Goal: Navigation & Orientation: Find specific page/section

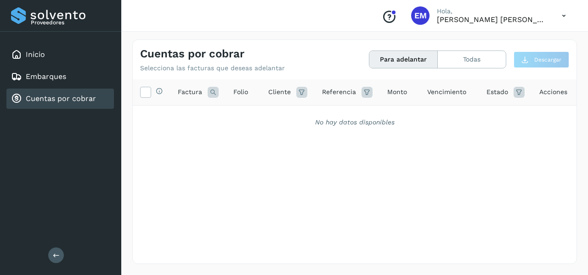
click at [67, 102] on link "Cuentas por cobrar" at bounding box center [61, 98] width 70 height 9
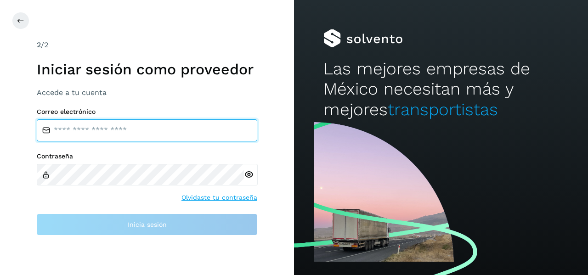
type input "**********"
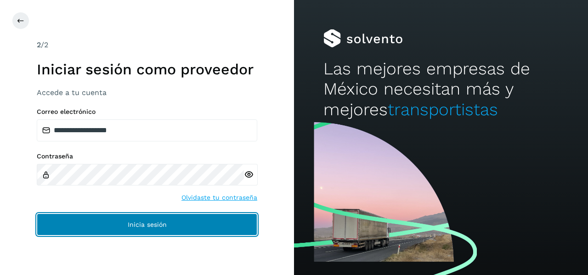
click at [156, 224] on span "Inicia sesión" at bounding box center [147, 224] width 39 height 6
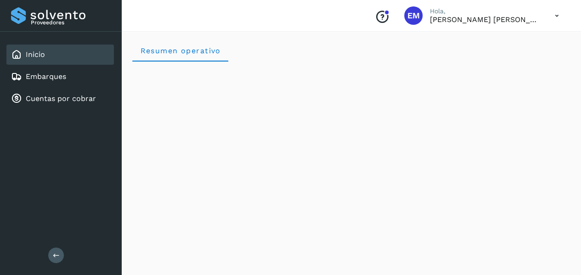
click at [74, 104] on div "Cuentas por cobrar" at bounding box center [59, 99] width 107 height 20
